Goal: Transaction & Acquisition: Book appointment/travel/reservation

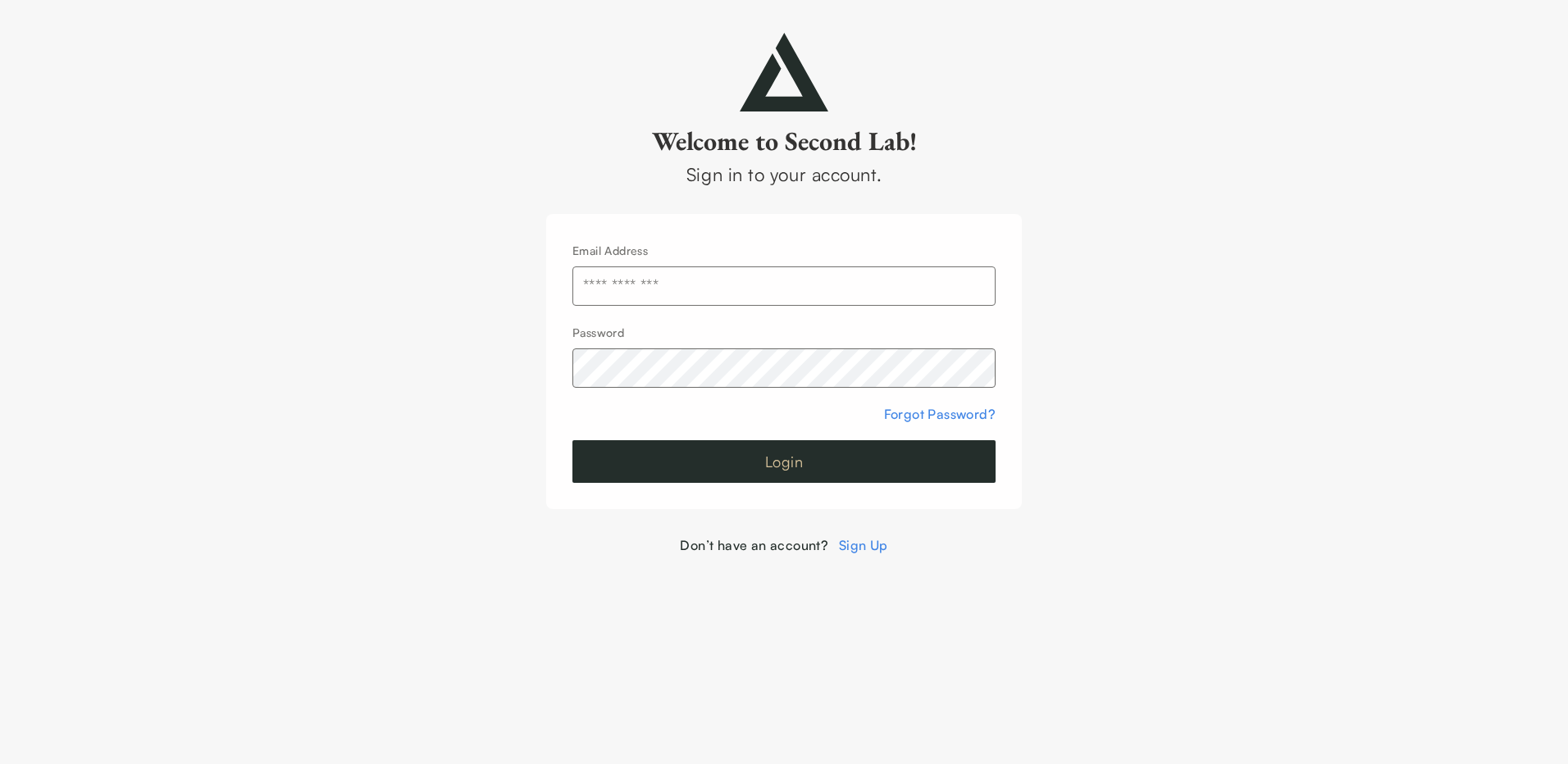
type input "**********"
click at [788, 460] on button "Login" at bounding box center [784, 461] width 423 height 43
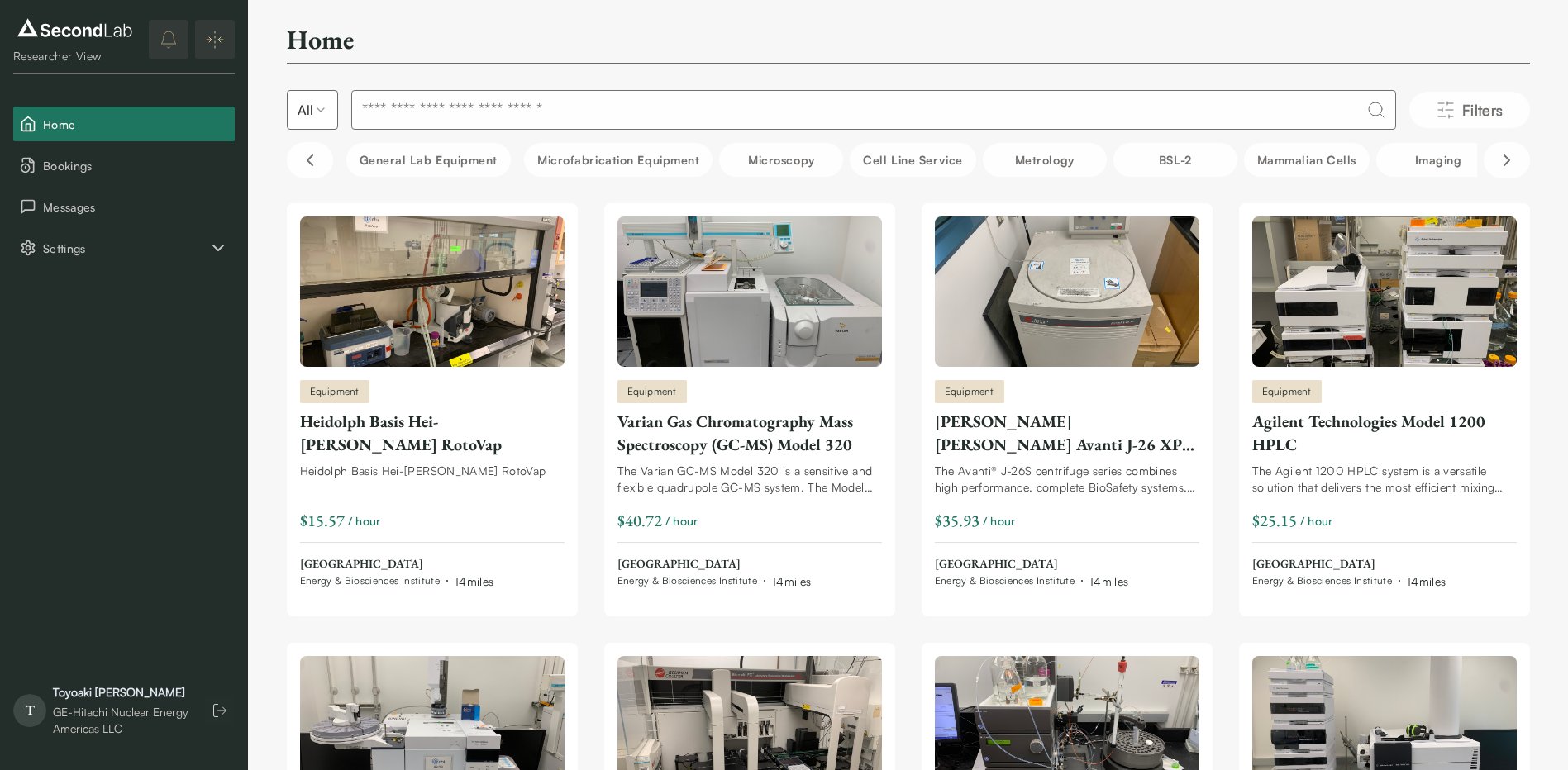
click at [107, 698] on div "Toyoaki Miyazaki" at bounding box center [120, 692] width 135 height 16
click at [103, 688] on div "Toyoaki Miyazaki" at bounding box center [120, 692] width 135 height 16
click at [99, 694] on div "Toyoaki Miyazaki" at bounding box center [120, 692] width 135 height 16
click at [107, 705] on div "GE-Hitachi Nuclear Energy Americas LLC" at bounding box center [120, 721] width 135 height 33
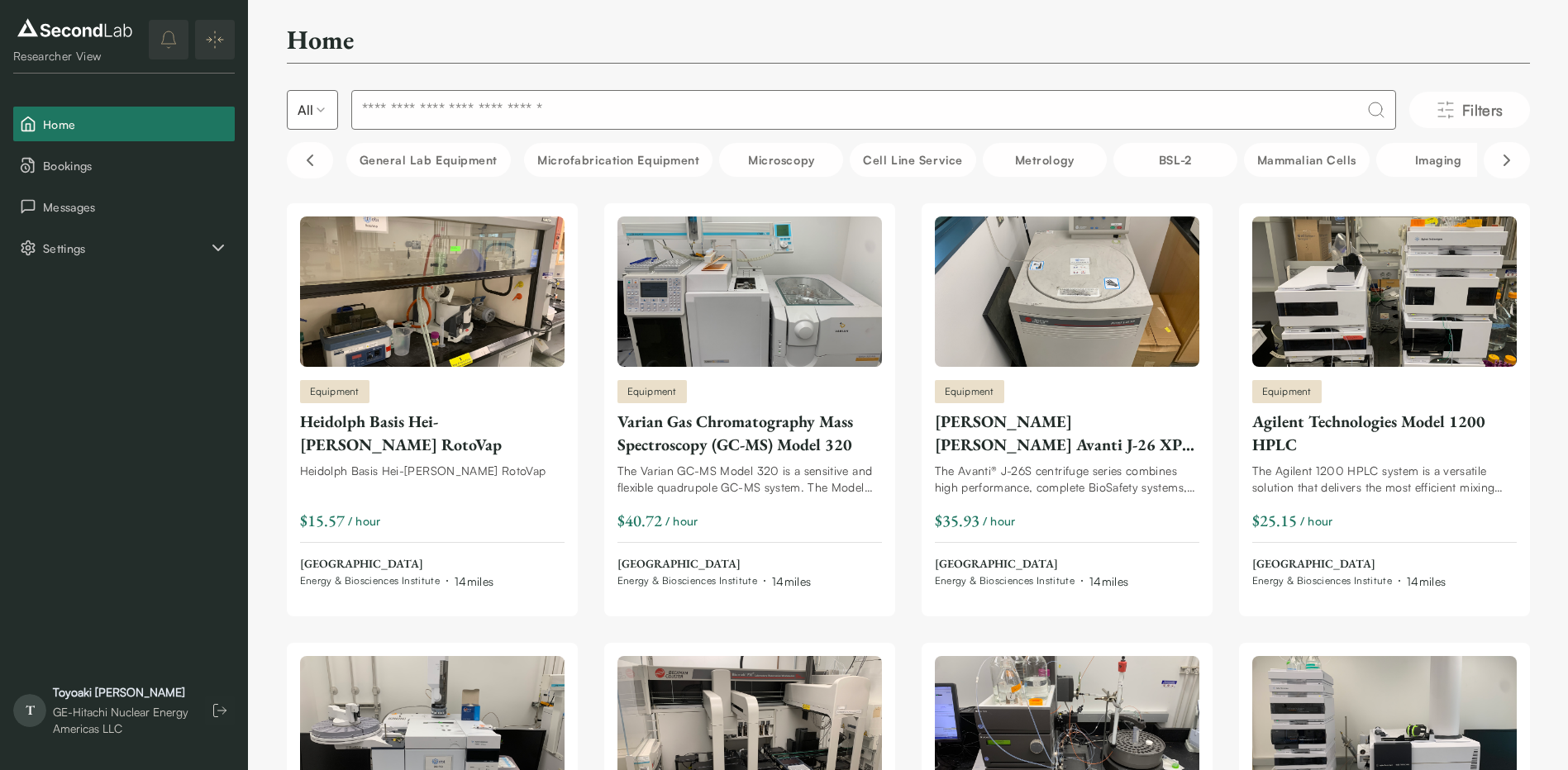
click at [122, 725] on div "GE-Hitachi Nuclear Energy Americas LLC" at bounding box center [120, 721] width 135 height 33
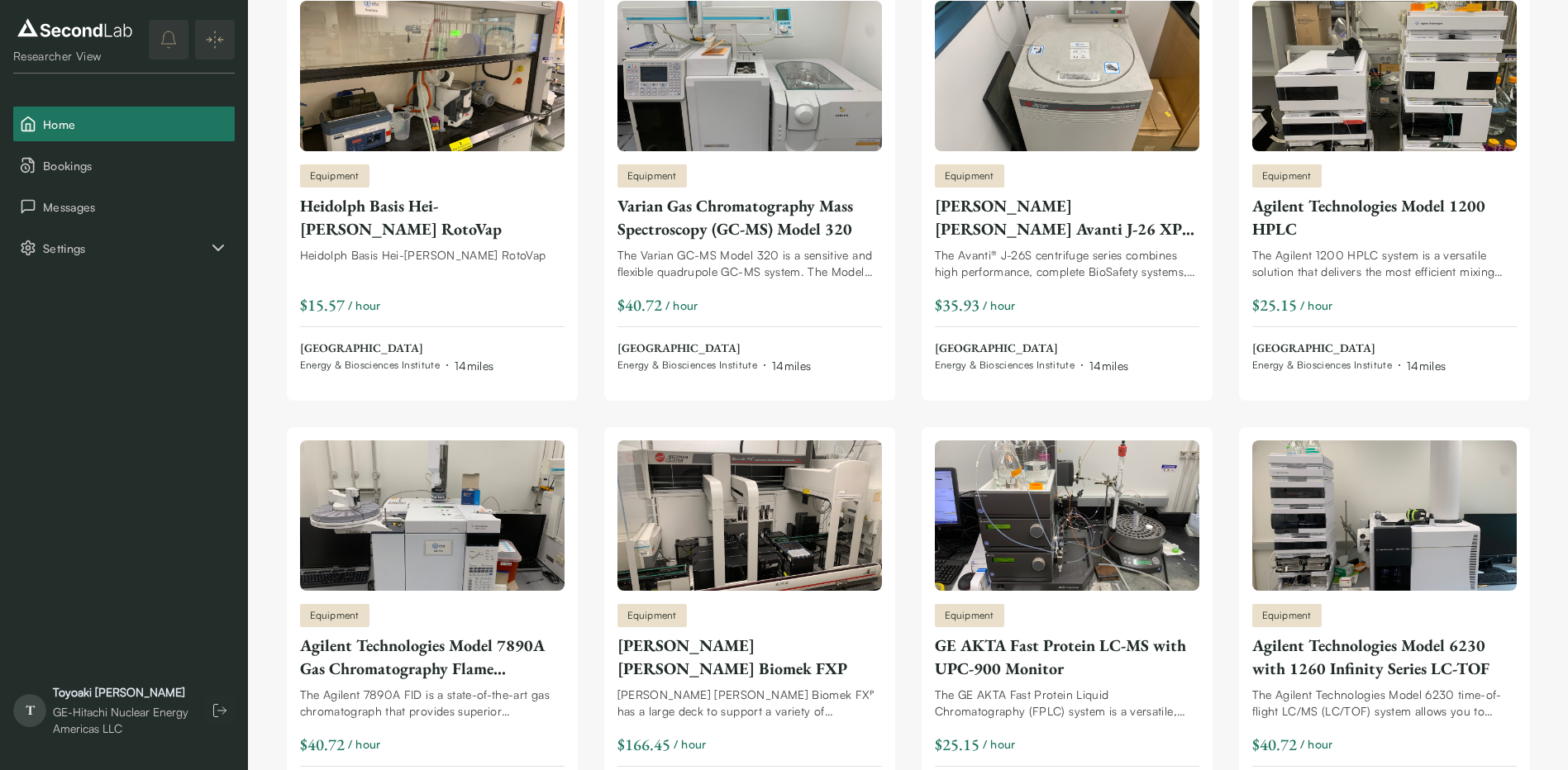
scroll to position [248, 0]
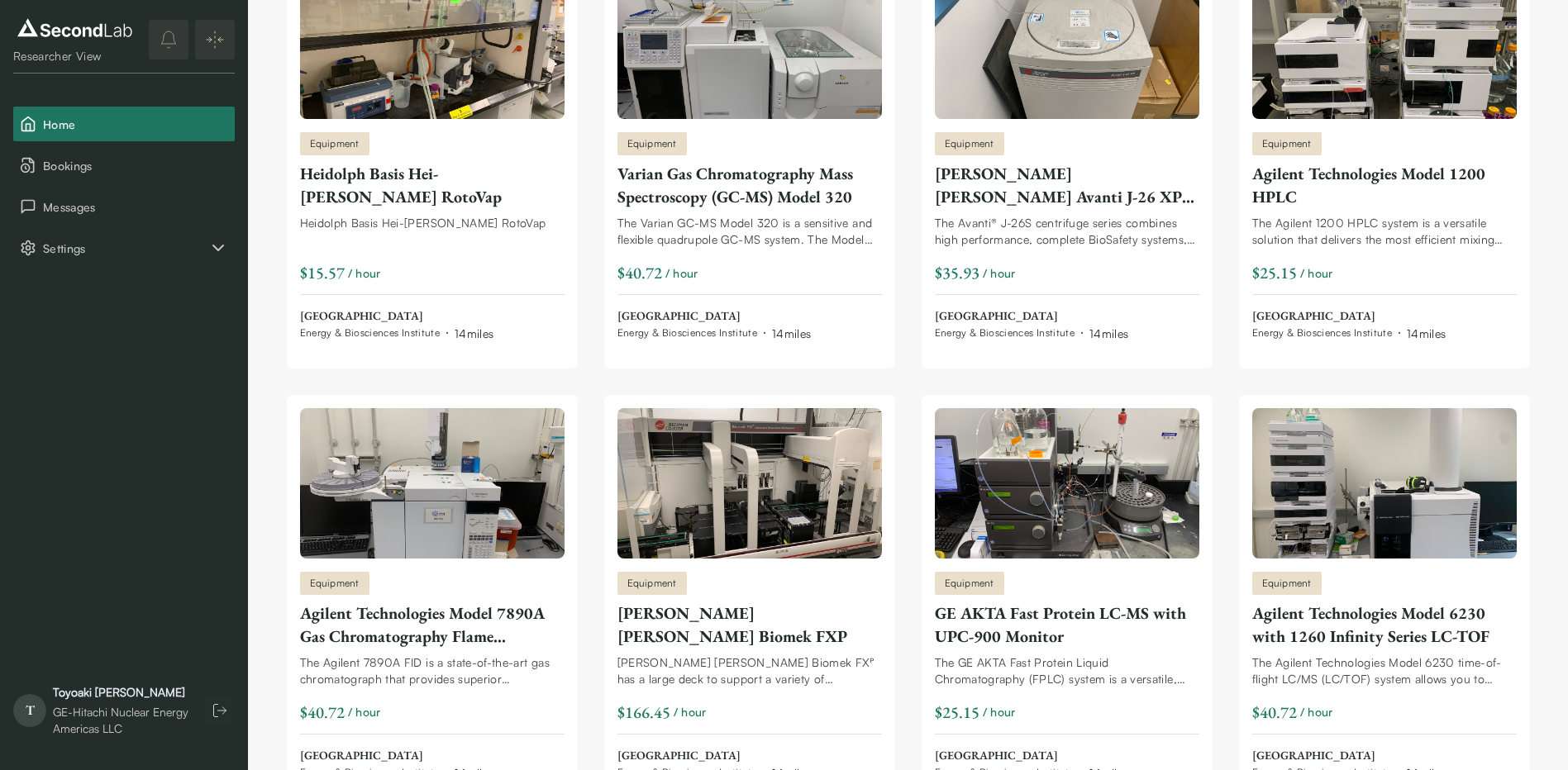
click at [123, 722] on div "GE-Hitachi Nuclear Energy Americas LLC" at bounding box center [120, 721] width 135 height 33
click at [31, 711] on span "T" at bounding box center [30, 711] width 33 height 33
drag, startPoint x: 31, startPoint y: 711, endPoint x: 168, endPoint y: 341, distance: 394.5
click at [168, 341] on div "Researcher View Home Bookings Messages Settings T Toyoaki Miyazaki GE-Hitachi N…" at bounding box center [124, 385] width 248 height 770
click at [146, 244] on span "Settings" at bounding box center [126, 248] width 165 height 17
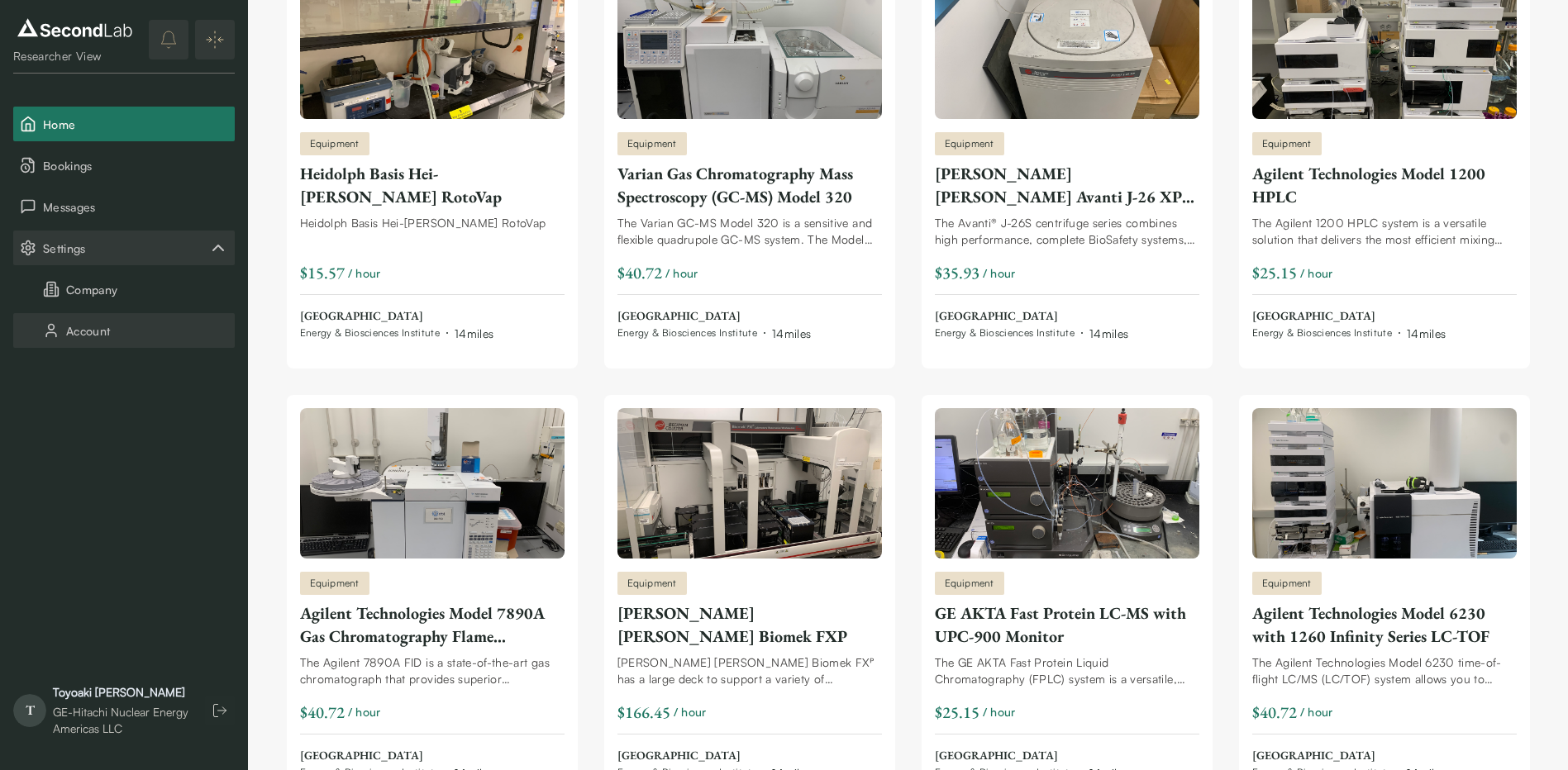
click at [87, 333] on button "Account" at bounding box center [124, 331] width 222 height 35
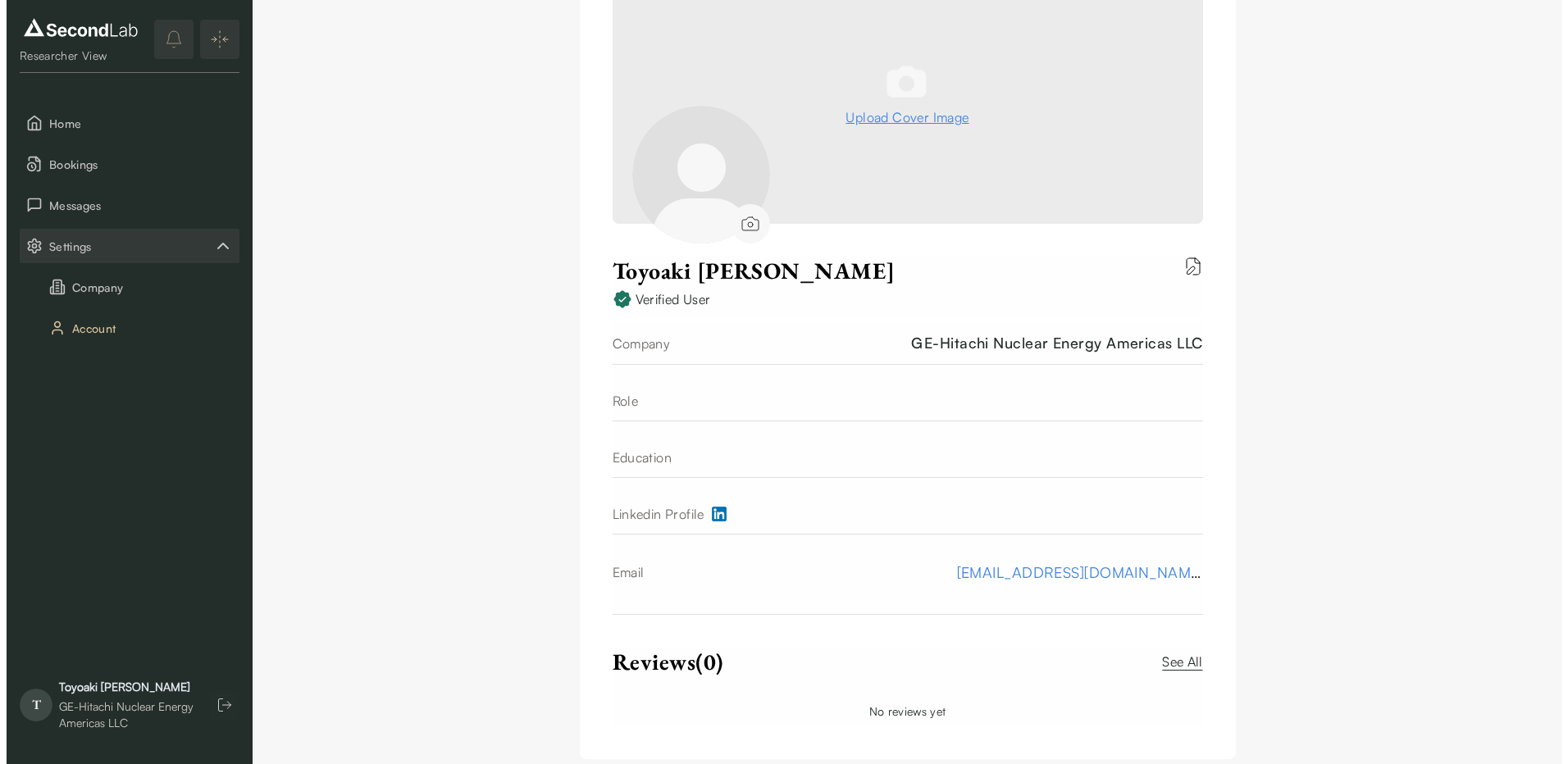
scroll to position [192, 0]
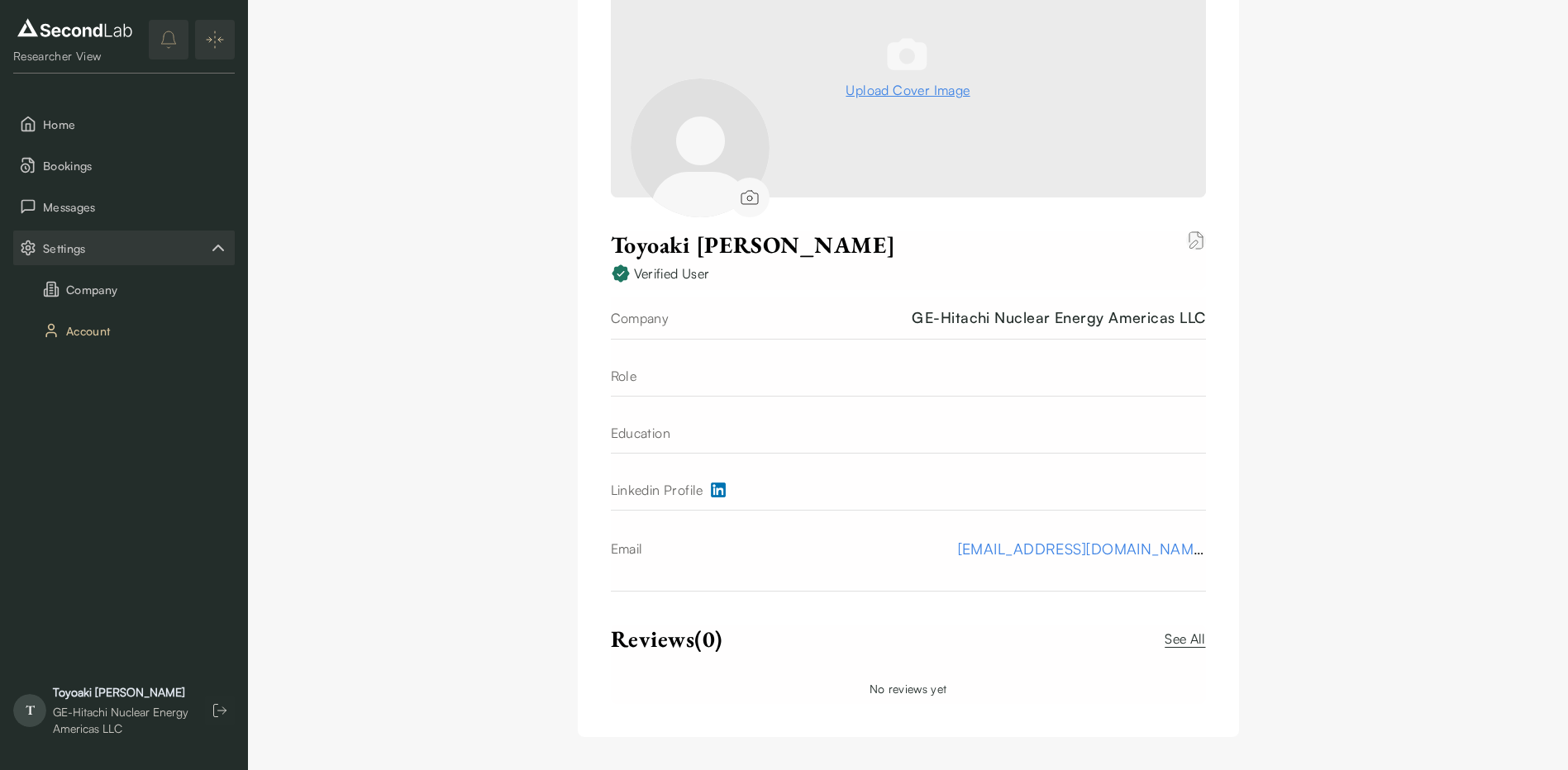
click at [1194, 243] on icon "Edit biography" at bounding box center [1194, 245] width 9 height 9
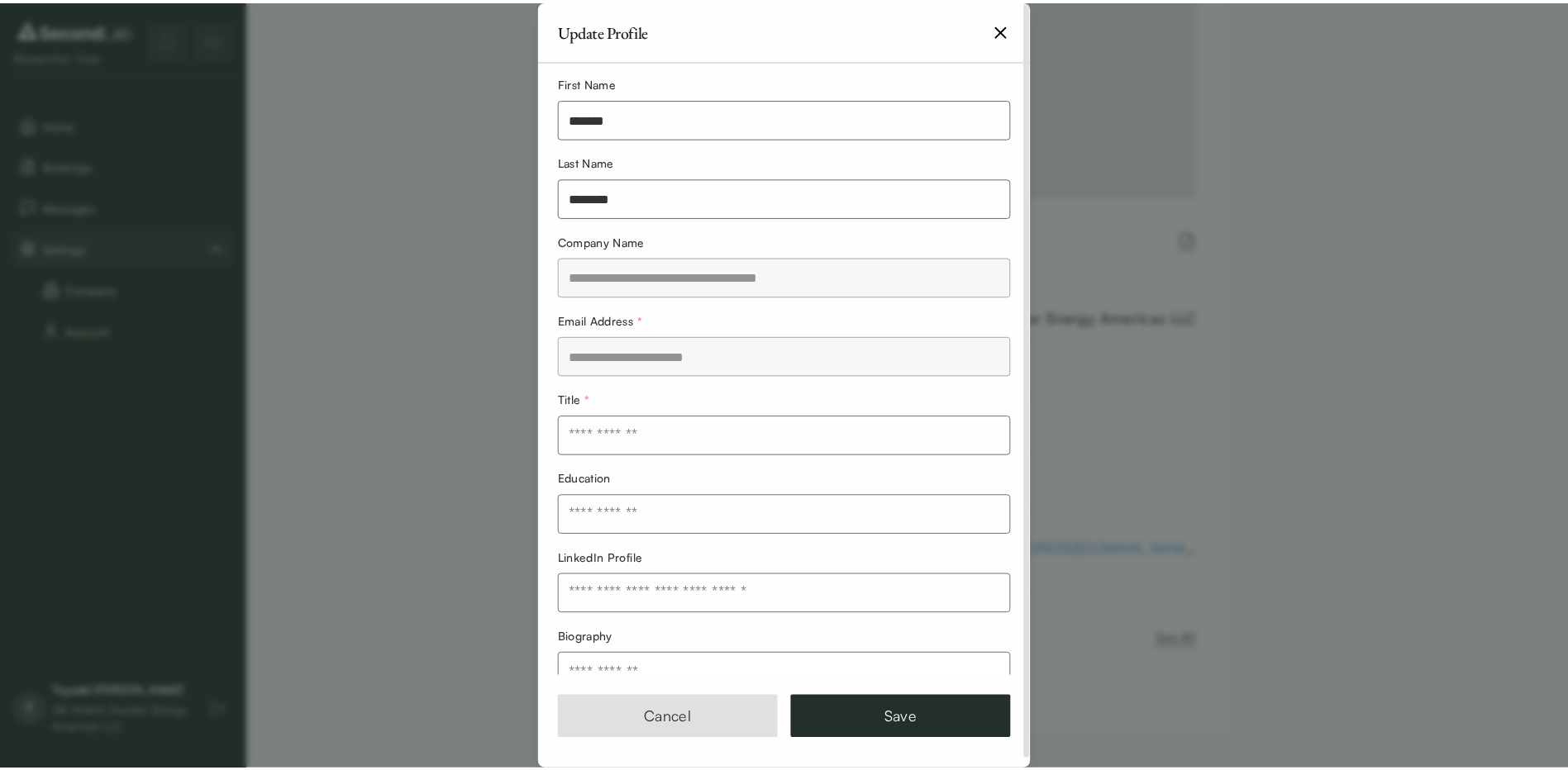
scroll to position [0, 0]
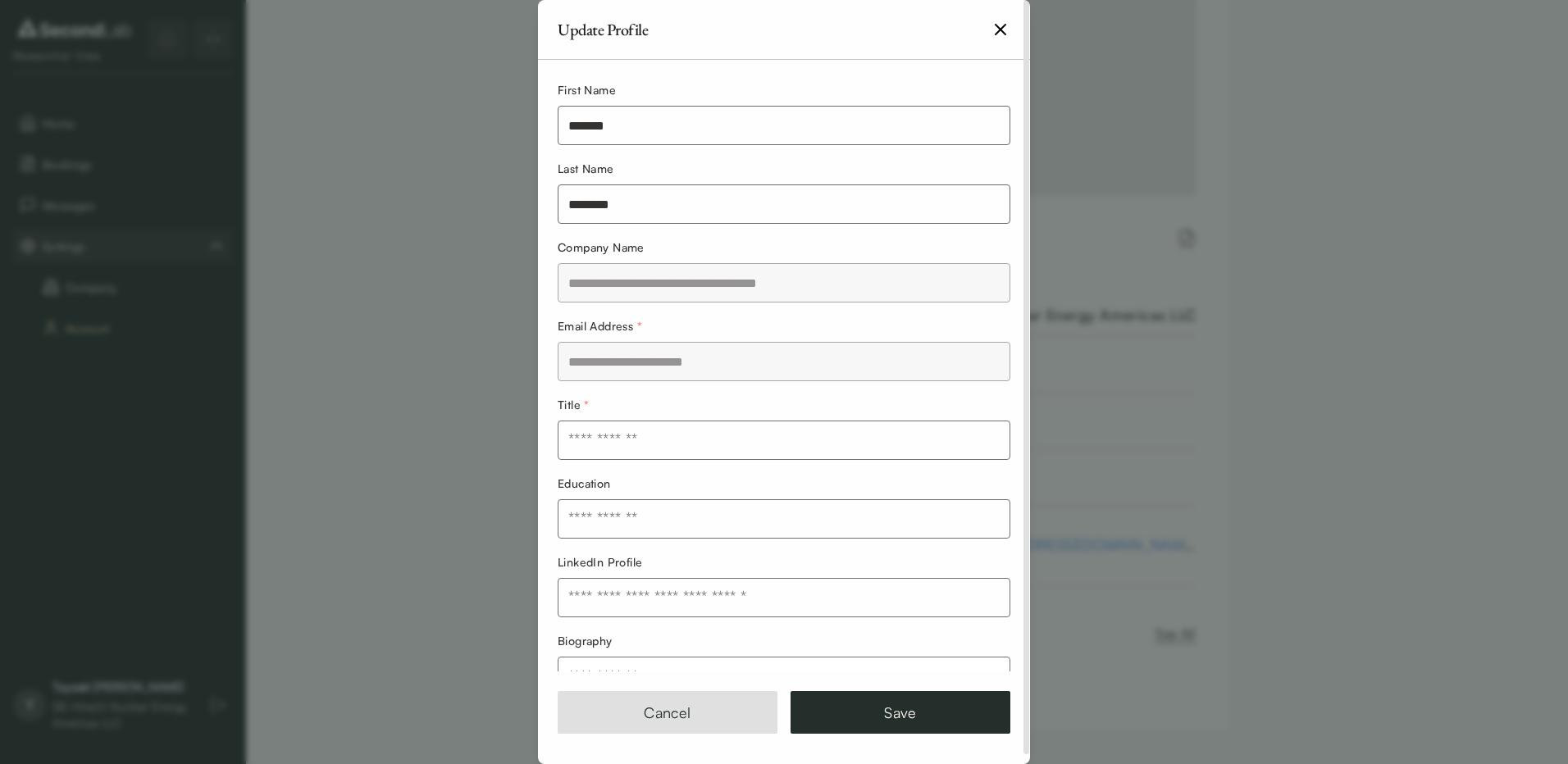
click at [513, 358] on body "**********" at bounding box center [777, 285] width 1556 height 956
click at [676, 705] on button "Cancel" at bounding box center [667, 713] width 220 height 43
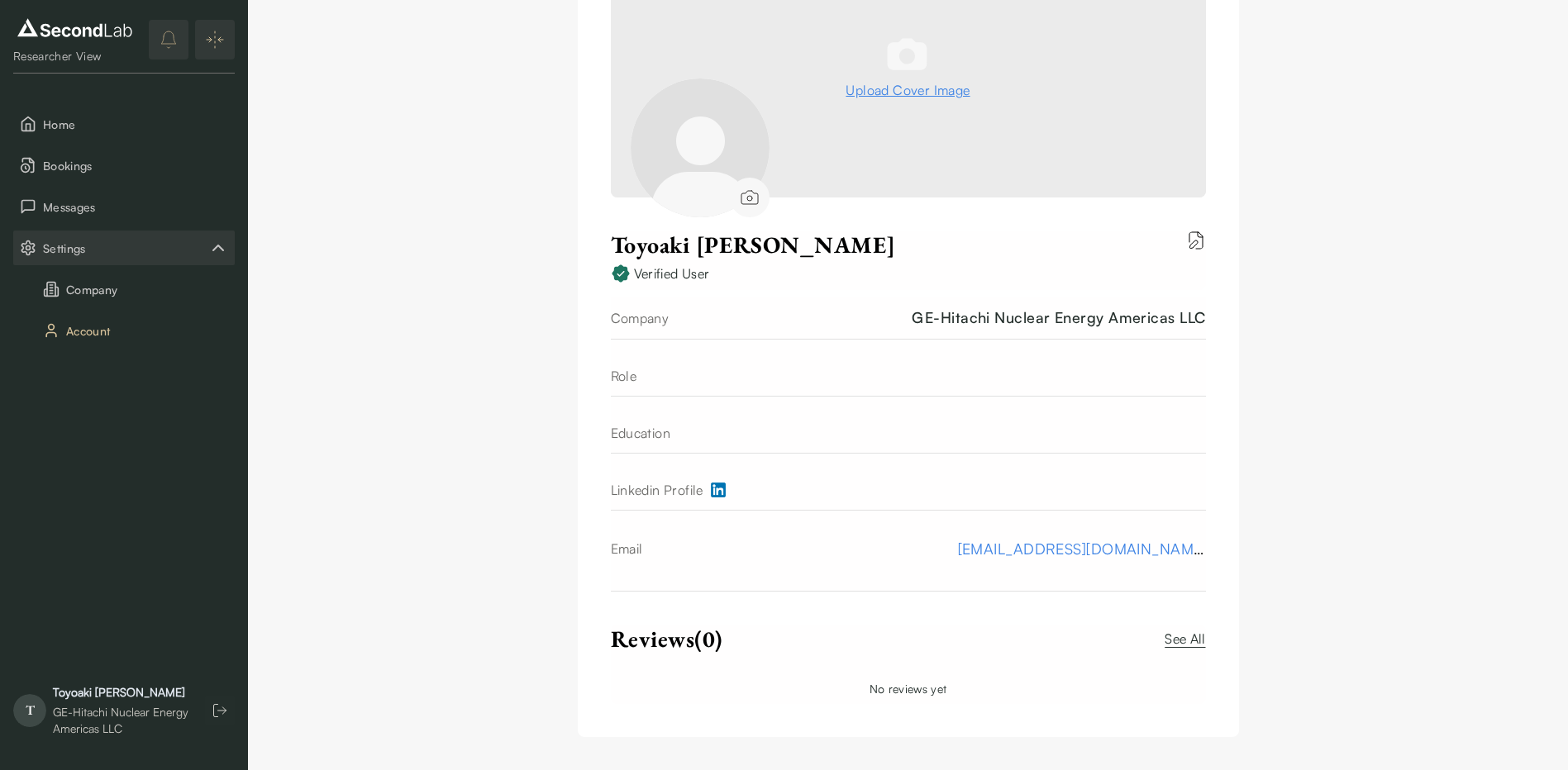
click at [1414, 470] on div "Account Upload Cover Image Toyoaki Miyazaki Verified User Company GE-Hitachi Nu…" at bounding box center [908, 288] width 1321 height 964
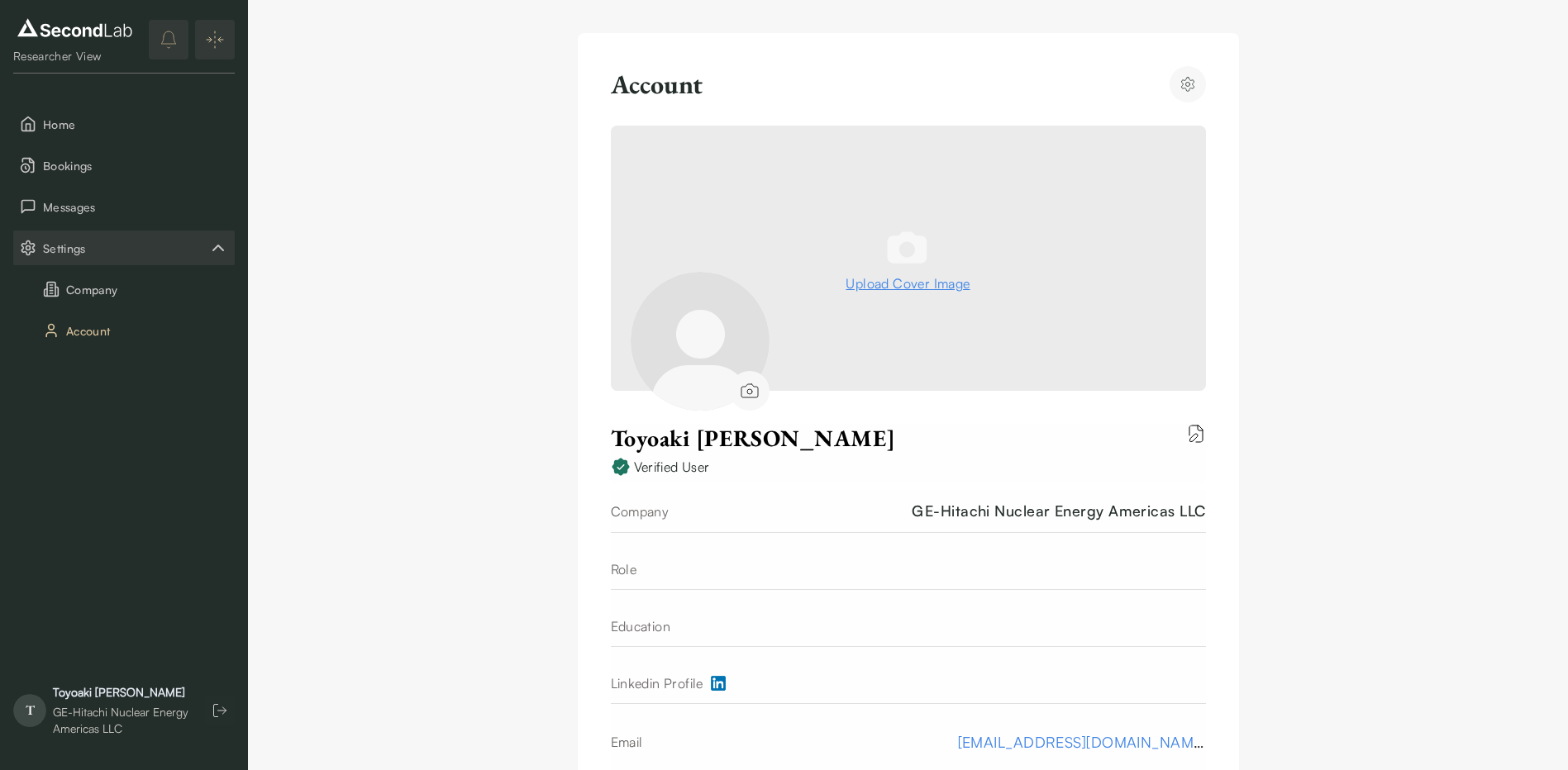
click at [1185, 85] on circle "Account settings" at bounding box center [1187, 84] width 4 height 4
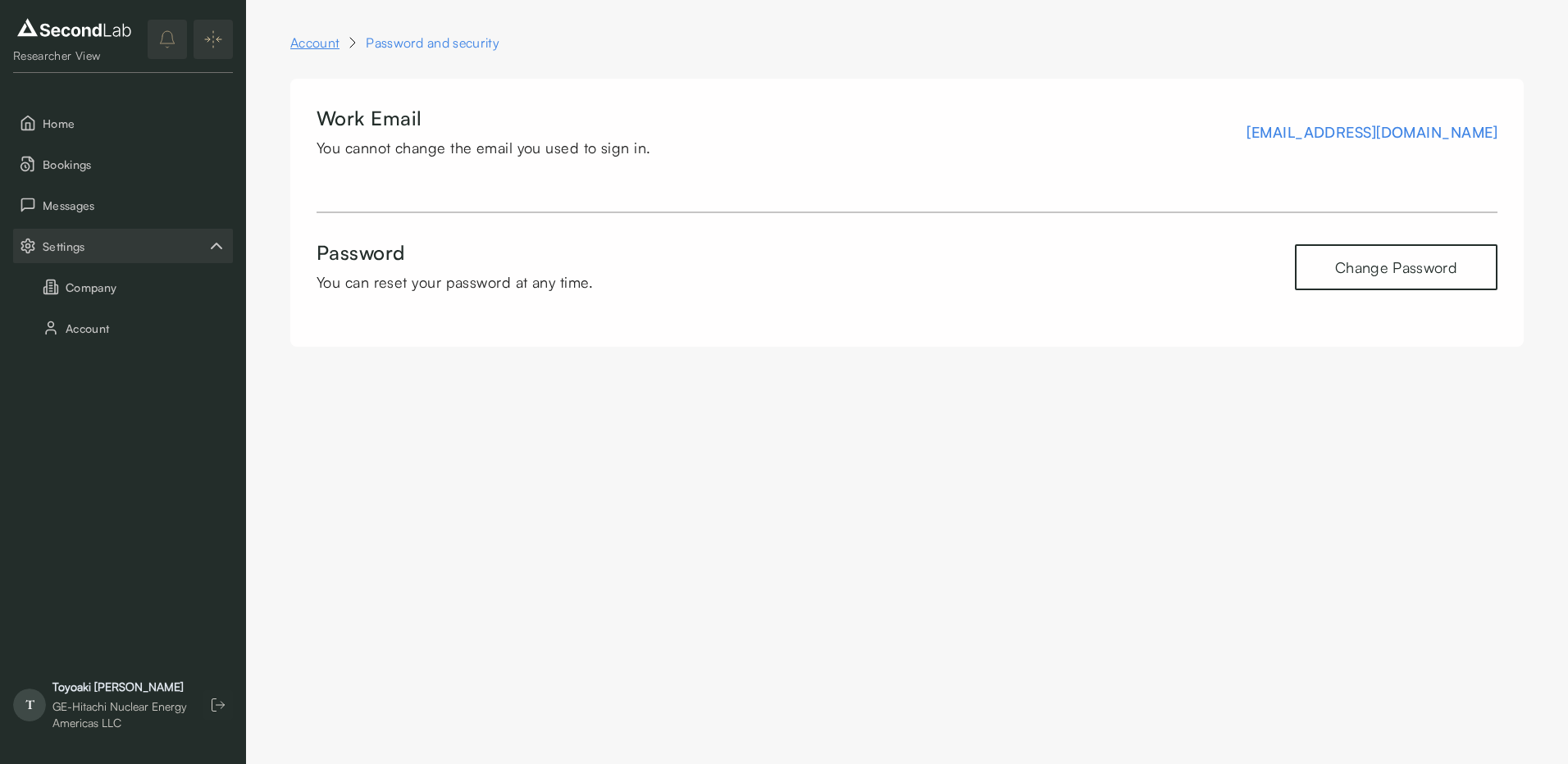
click at [319, 45] on link "Account" at bounding box center [315, 42] width 49 height 20
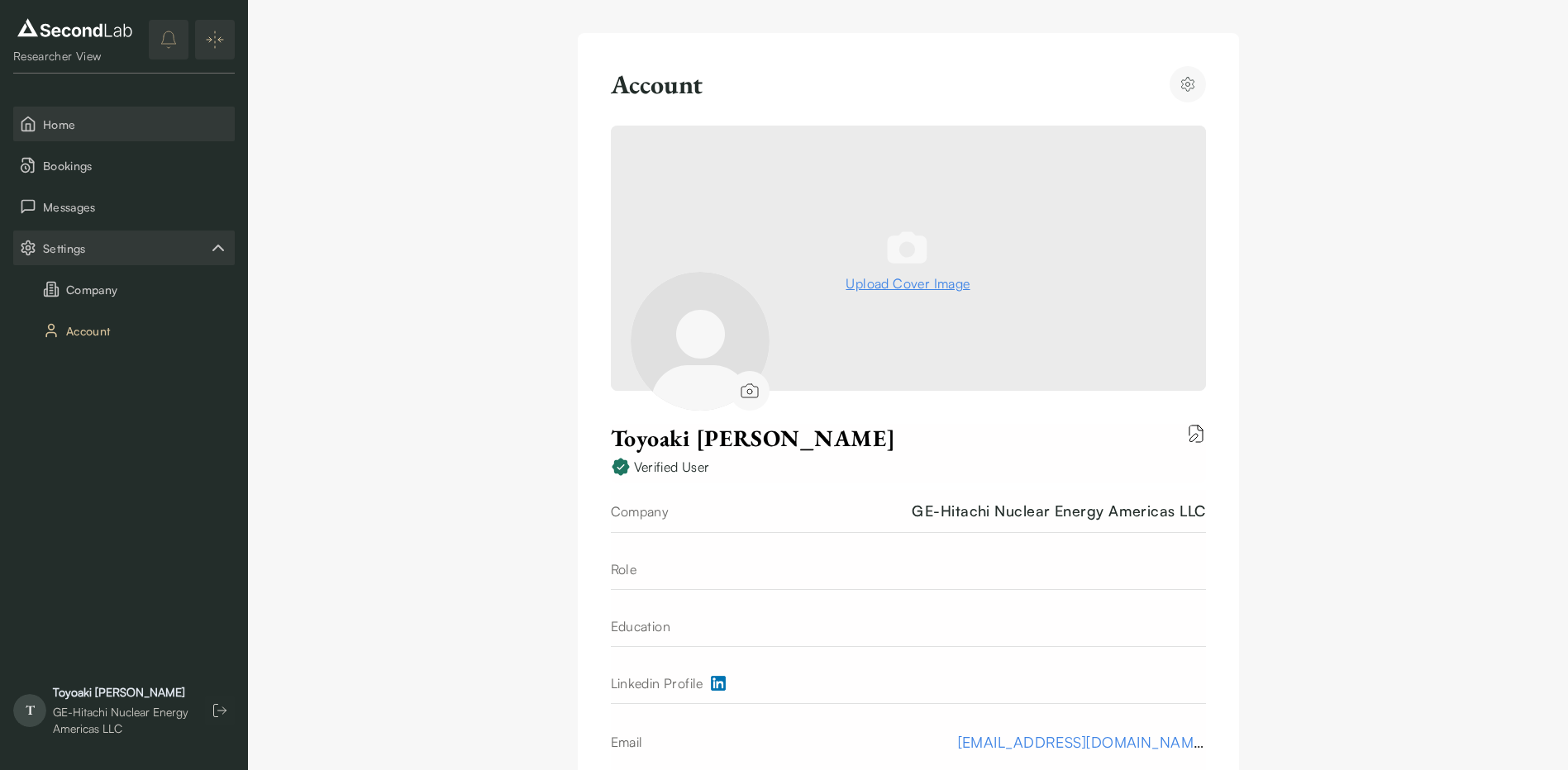
click at [66, 126] on span "Home" at bounding box center [135, 125] width 185 height 17
click at [74, 157] on span "Bookings" at bounding box center [135, 166] width 185 height 17
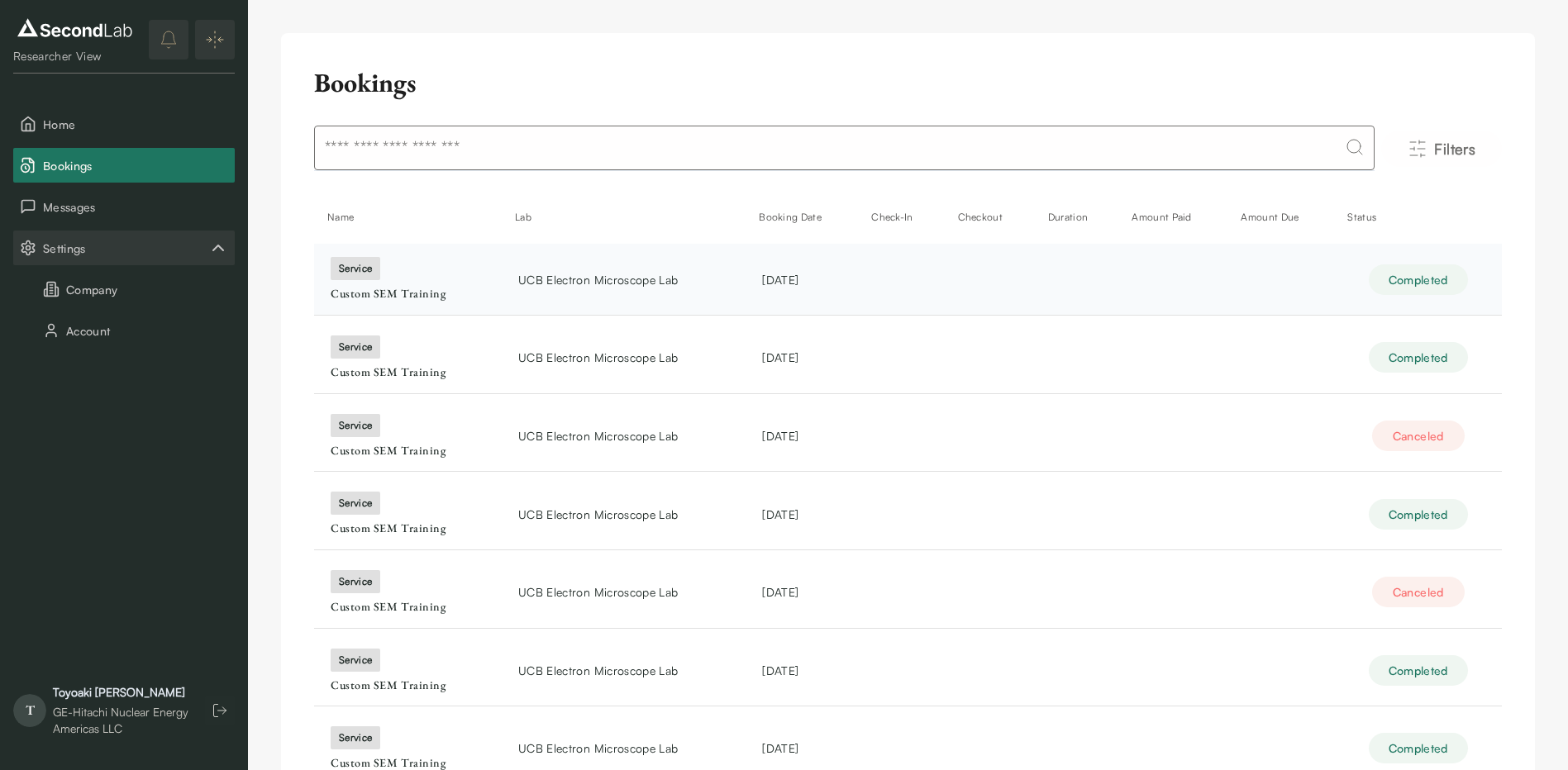
click at [640, 279] on span "UCB Electron Microscope Lab" at bounding box center [598, 280] width 159 height 17
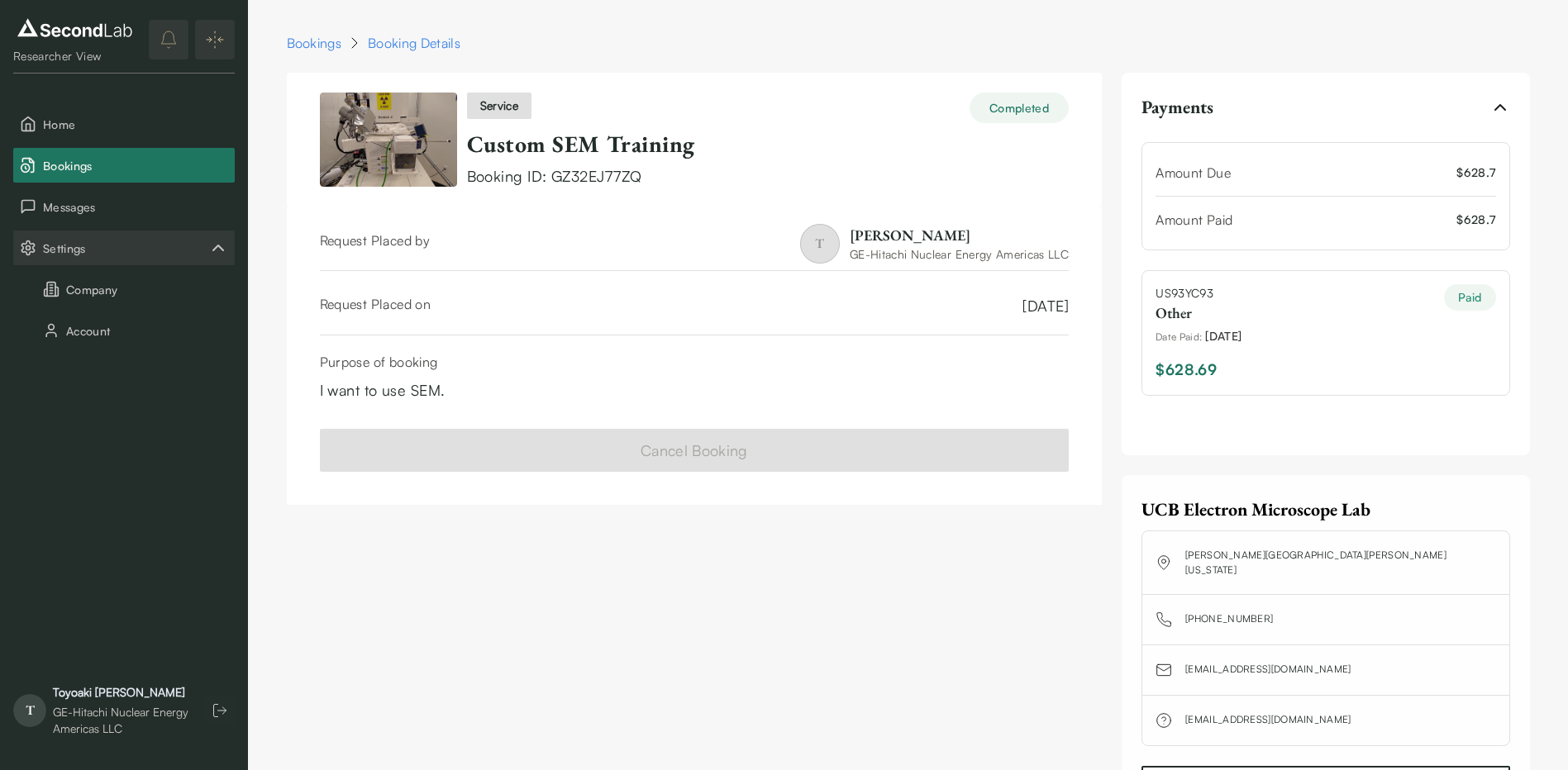
click at [543, 140] on link "Custom SEM Training" at bounding box center [581, 143] width 228 height 30
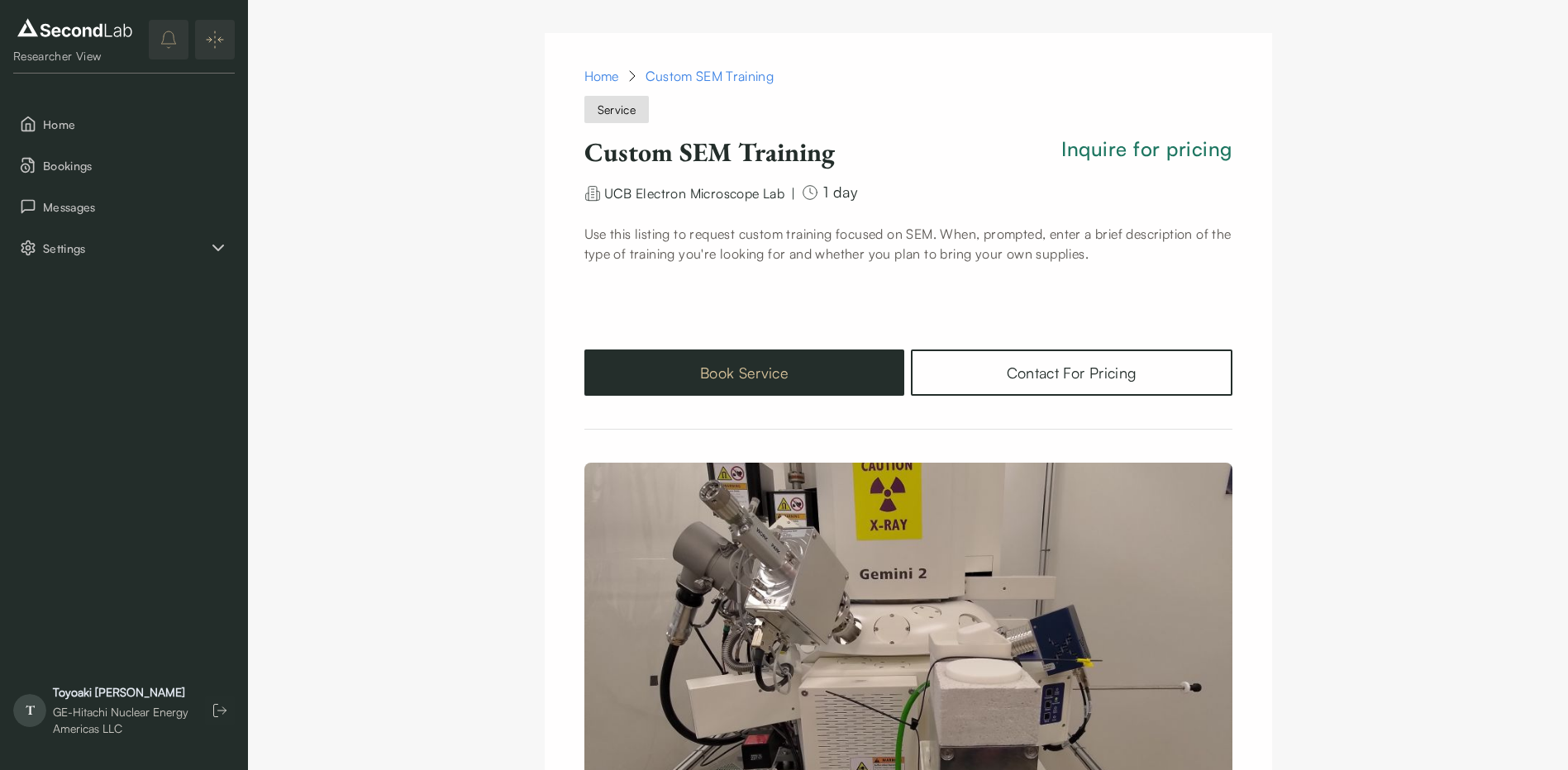
click at [802, 382] on button "Book Service" at bounding box center [745, 373] width 320 height 46
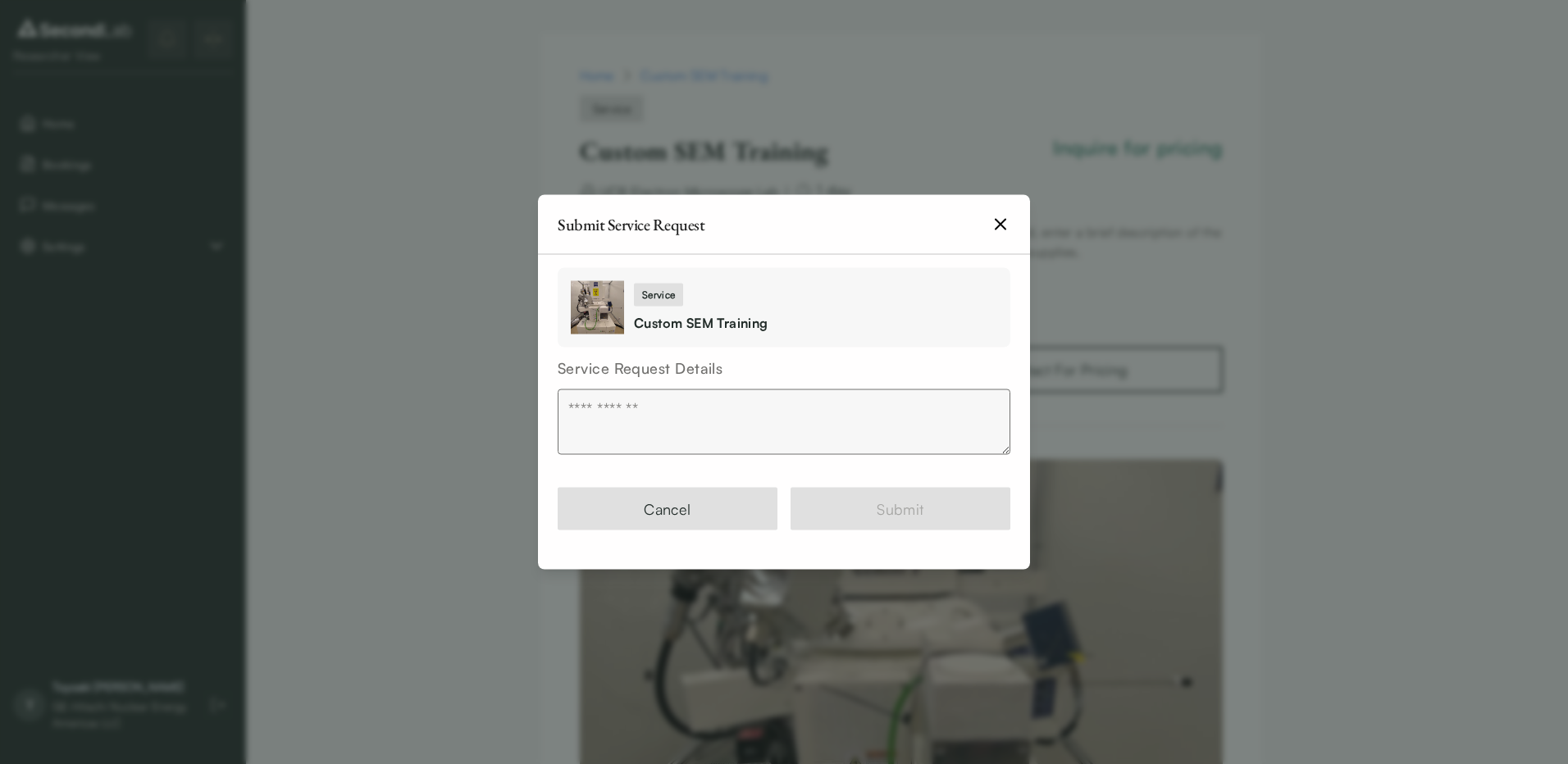
click at [716, 420] on textarea at bounding box center [784, 422] width 453 height 66
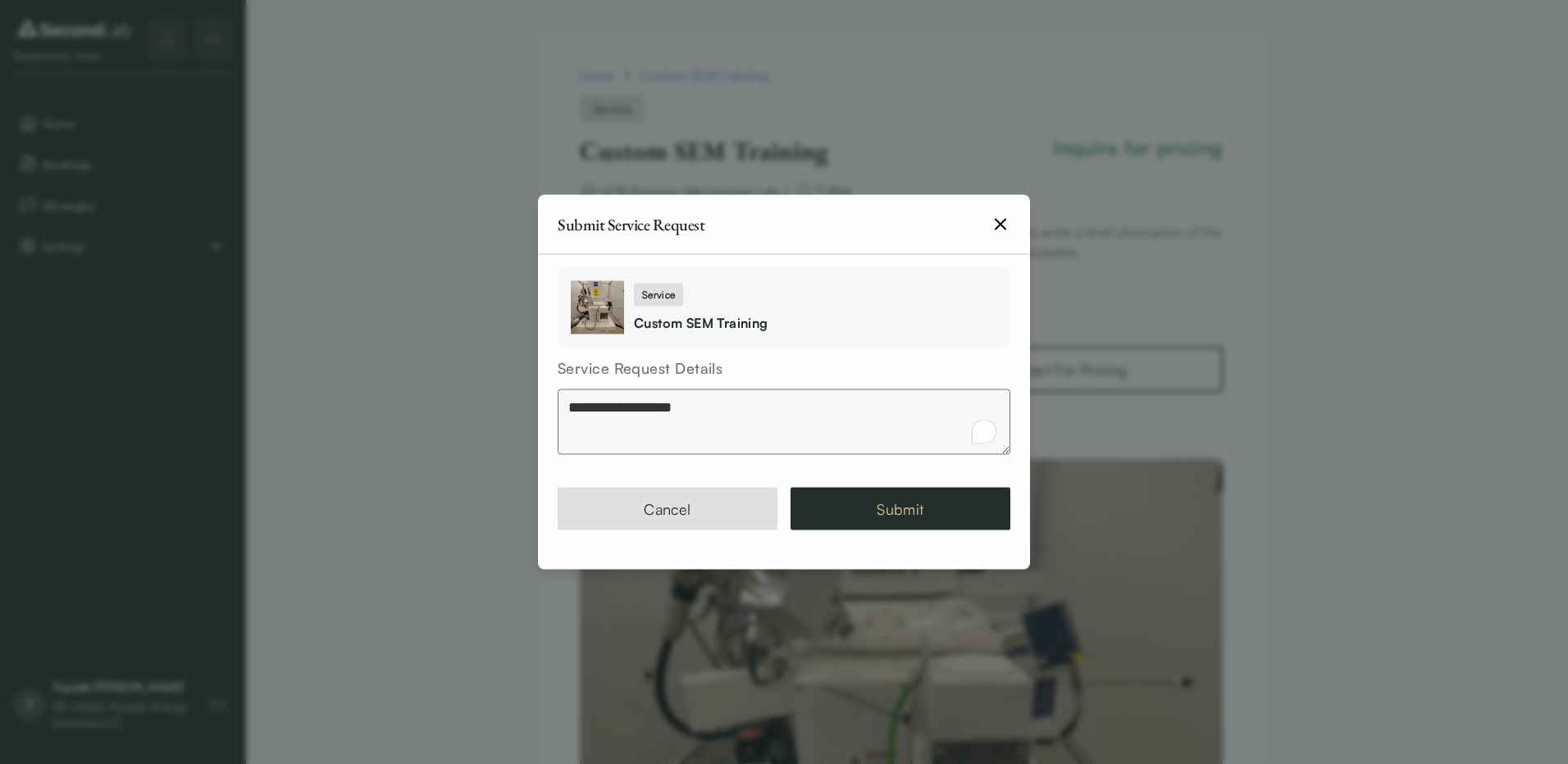
type textarea "**********"
drag, startPoint x: 927, startPoint y: 503, endPoint x: 926, endPoint y: 513, distance: 10.0
click at [926, 513] on button "Submit" at bounding box center [900, 509] width 220 height 43
